Goal: Information Seeking & Learning: Learn about a topic

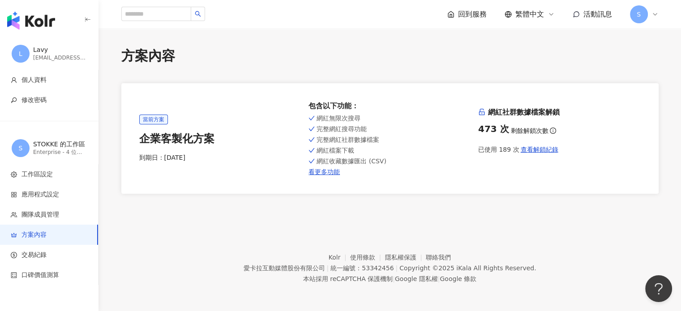
drag, startPoint x: 479, startPoint y: 6, endPoint x: 473, endPoint y: 14, distance: 9.6
click at [478, 6] on div "回到服務 繁體中文 活動訊息 S" at bounding box center [552, 14] width 211 height 18
click at [472, 14] on span "回到服務" at bounding box center [472, 14] width 29 height 10
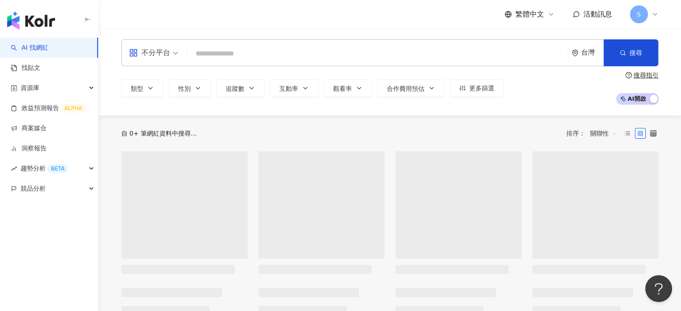
click at [236, 51] on input "search" at bounding box center [377, 53] width 373 height 17
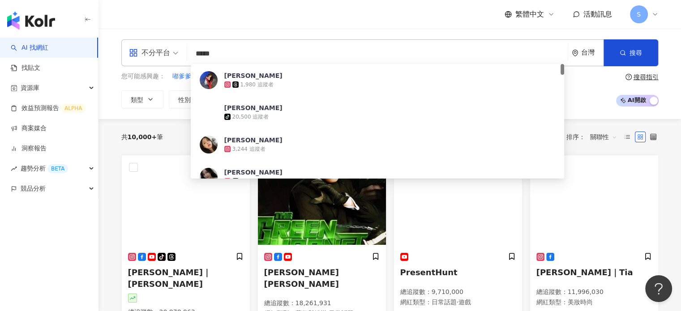
type input "***"
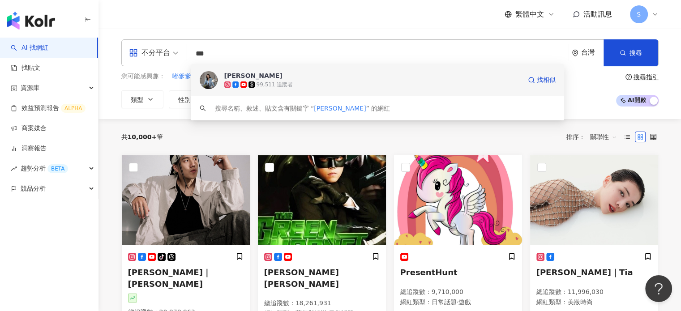
click at [204, 86] on img at bounding box center [209, 80] width 18 height 18
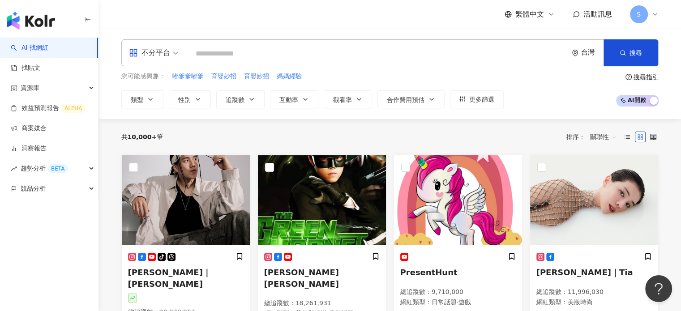
click at [228, 61] on input "search" at bounding box center [377, 53] width 373 height 17
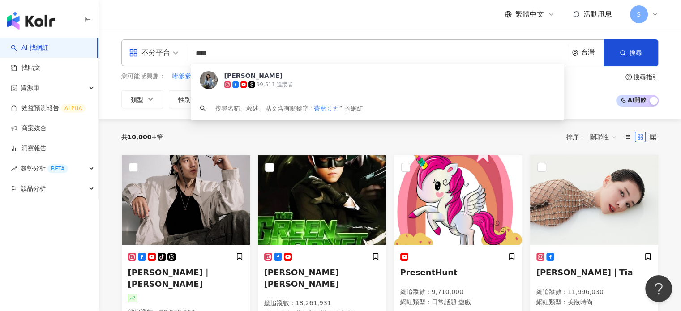
type input "***"
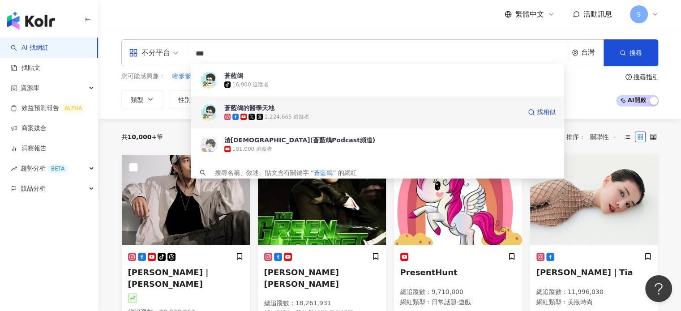
click at [202, 109] on img at bounding box center [209, 112] width 18 height 18
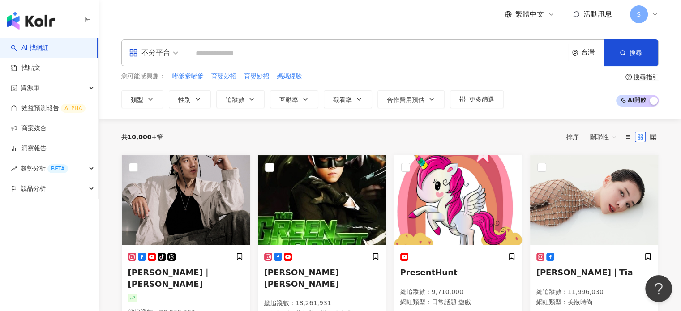
click at [226, 47] on input "search" at bounding box center [377, 53] width 373 height 17
type input "*"
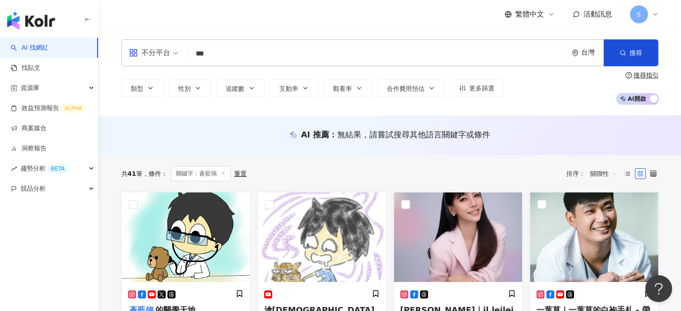
click at [227, 52] on input "***" at bounding box center [377, 53] width 373 height 17
type input "***"
click at [199, 217] on img at bounding box center [186, 236] width 128 height 89
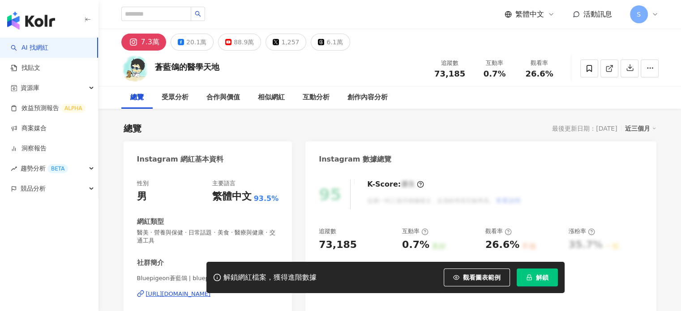
click at [549, 273] on button "解鎖" at bounding box center [536, 277] width 41 height 18
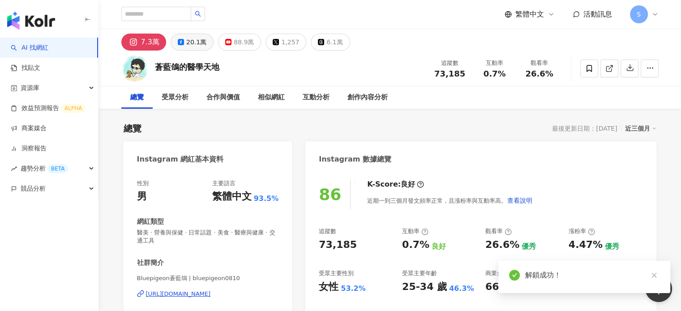
click at [199, 41] on div "20.1萬" at bounding box center [196, 42] width 20 height 13
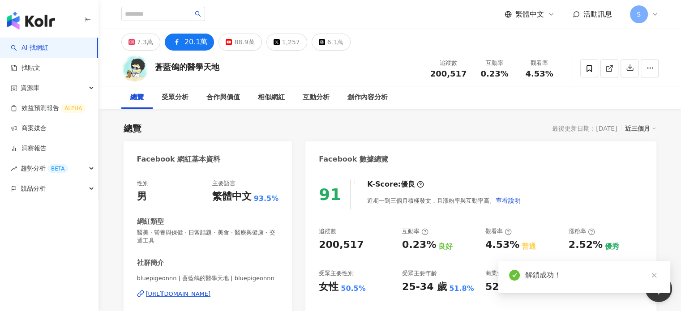
click at [193, 41] on div "20.1萬" at bounding box center [195, 42] width 23 height 13
click at [230, 38] on button "88.9萬" at bounding box center [239, 42] width 43 height 17
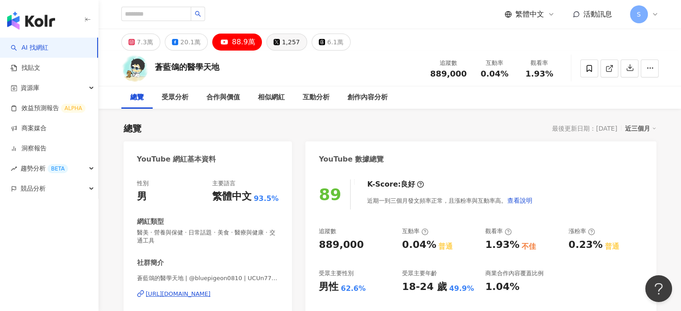
click at [282, 38] on div "1,257" at bounding box center [291, 42] width 18 height 13
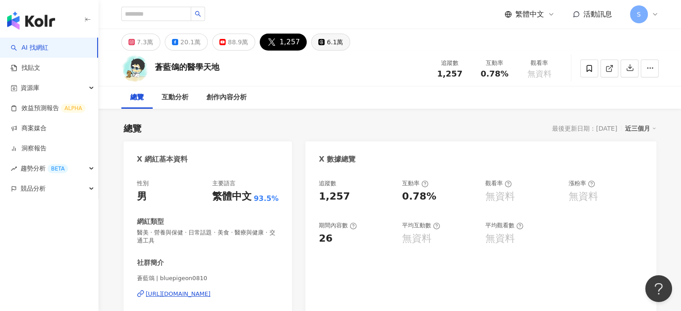
click at [314, 37] on button "6.1萬" at bounding box center [330, 42] width 39 height 17
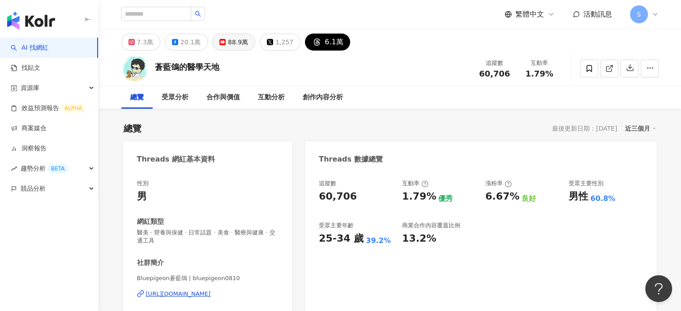
click at [235, 38] on div "88.9萬" at bounding box center [238, 42] width 20 height 13
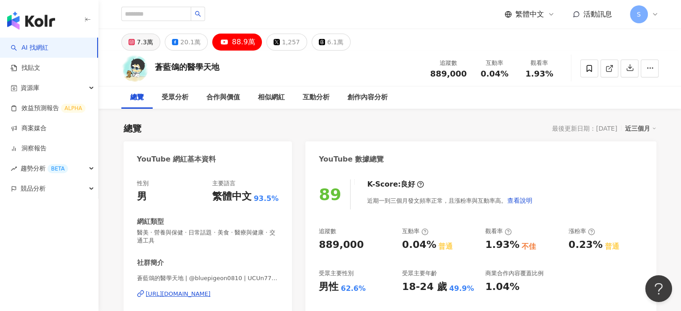
click at [144, 42] on div "7.3萬" at bounding box center [145, 42] width 16 height 13
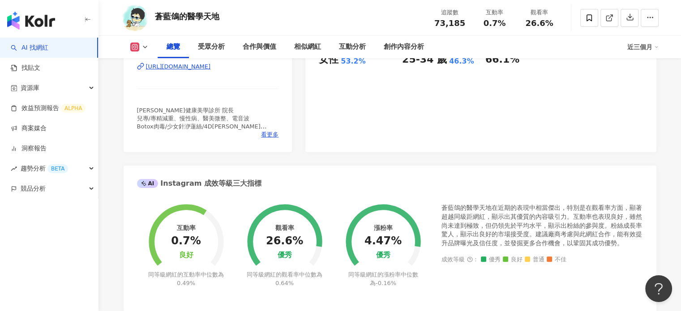
scroll to position [89, 0]
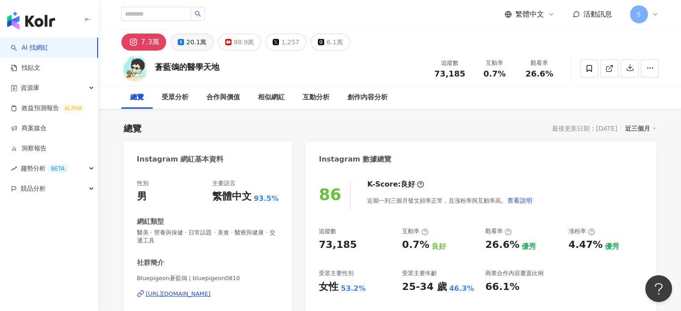
click at [198, 46] on div "20.1萬" at bounding box center [196, 42] width 20 height 13
